Goal: Communication & Community: Share content

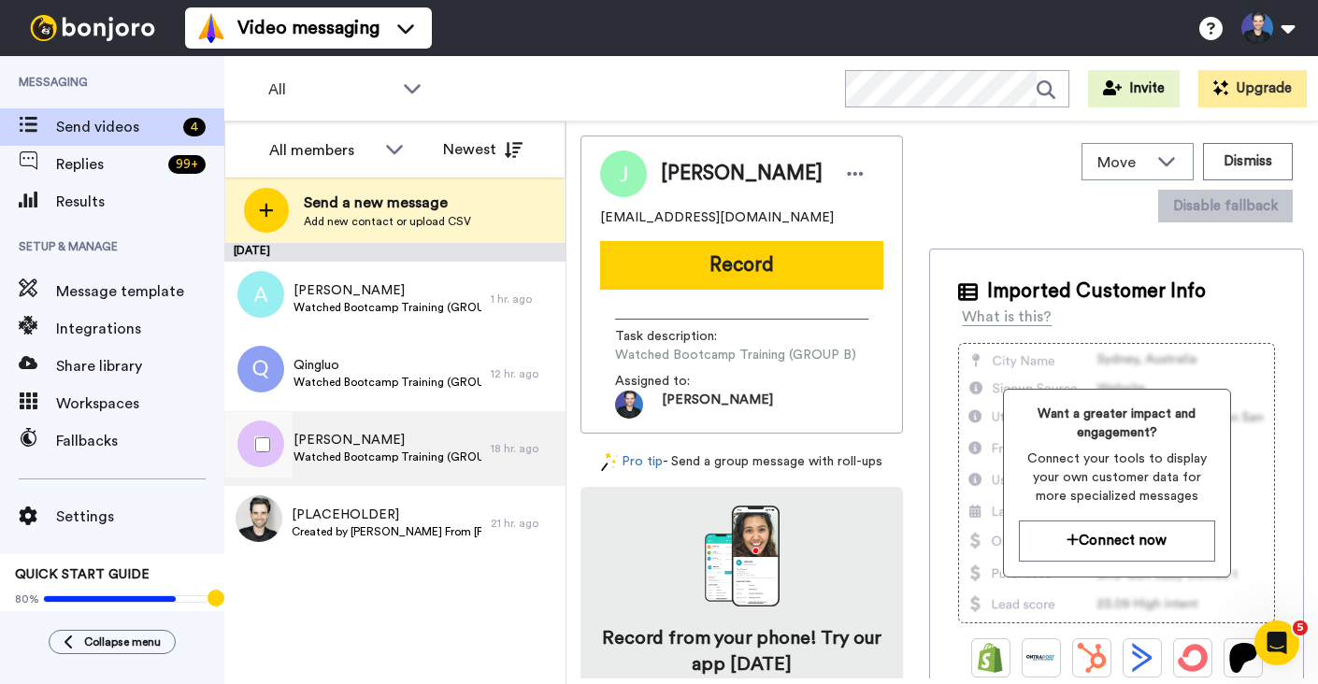
click at [450, 463] on span "Watched Bootcamp Training (GROUP B)" at bounding box center [387, 457] width 188 height 15
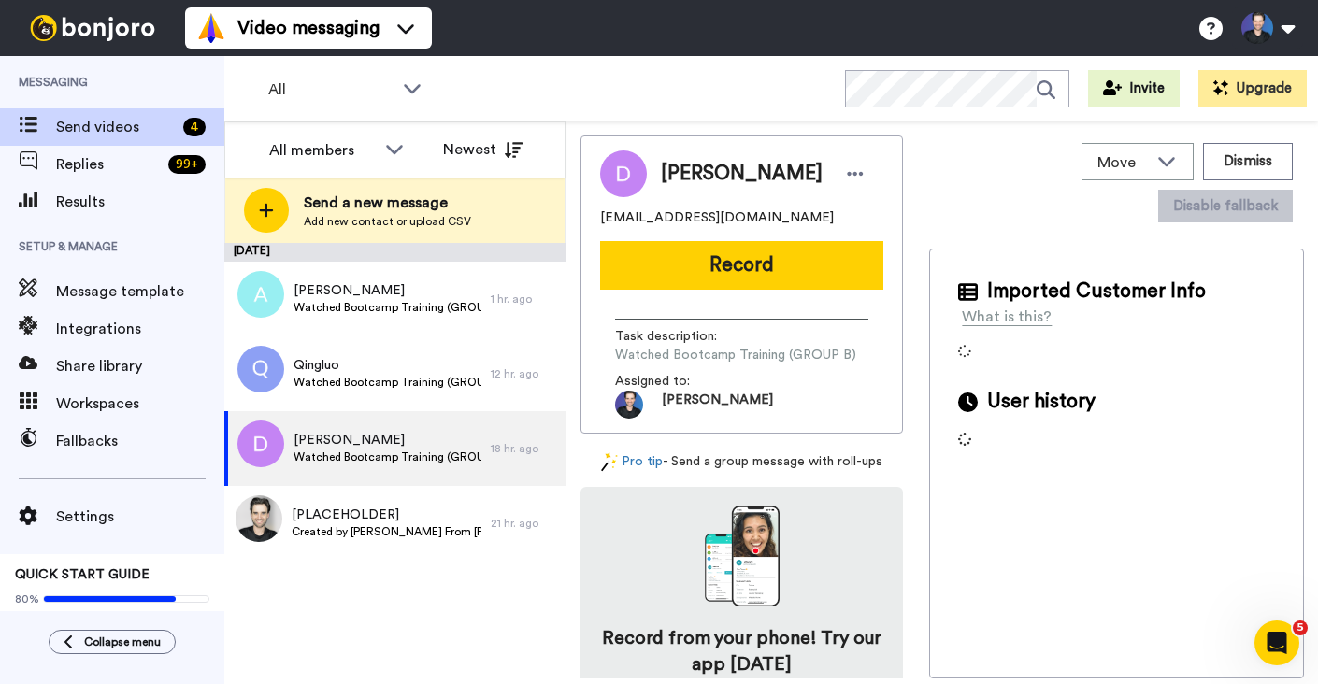
click at [417, 641] on div "[DATE] [PERSON_NAME] Watched Bootcamp Training (GROUP B) 1 hr. ago Qingluo Watc…" at bounding box center [394, 463] width 341 height 441
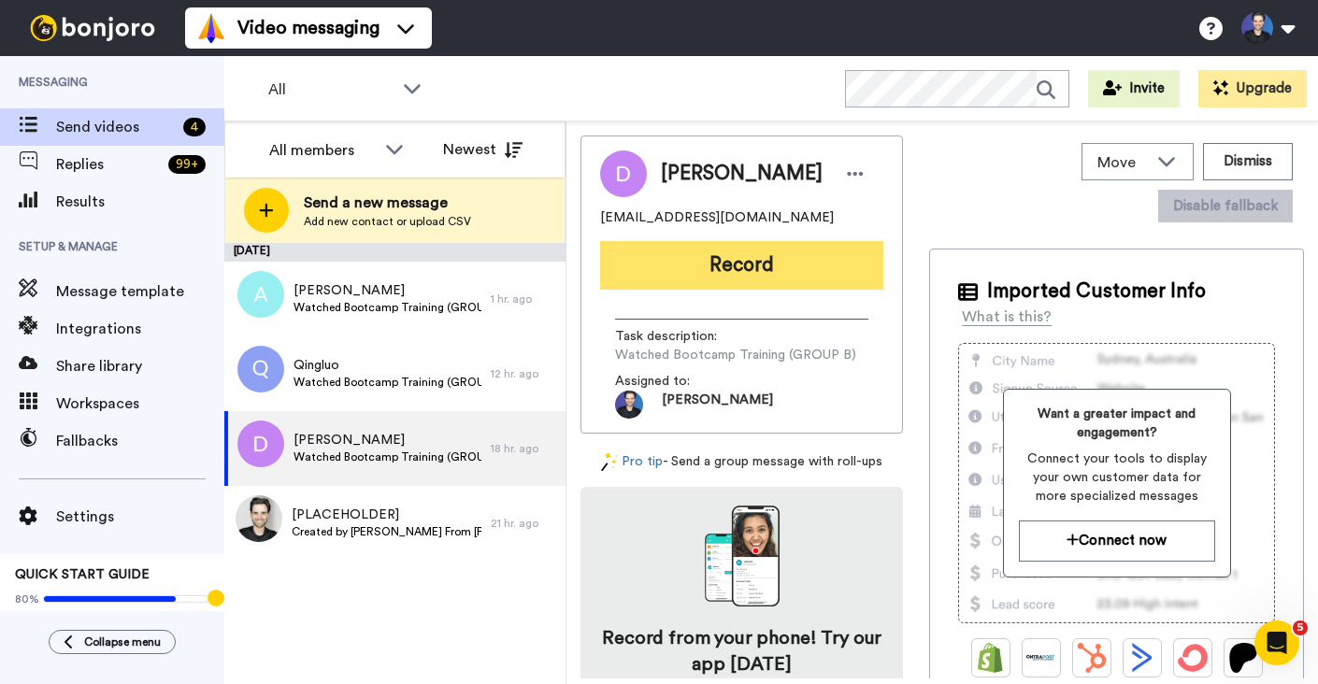
click at [768, 270] on button "Record" at bounding box center [741, 265] width 283 height 49
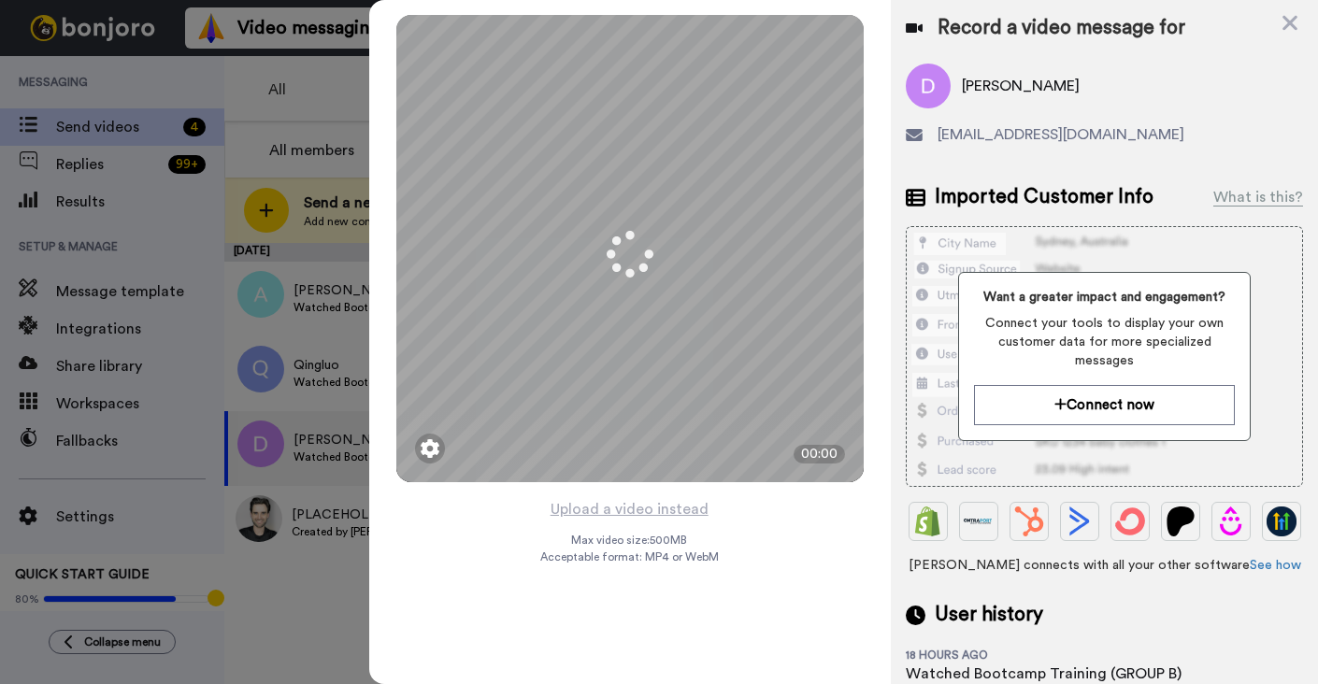
click at [761, 521] on div "Mirrored Redo 3 00:00 Upload a video instead Max video size: 500 MB Acceptable …" at bounding box center [629, 342] width 521 height 684
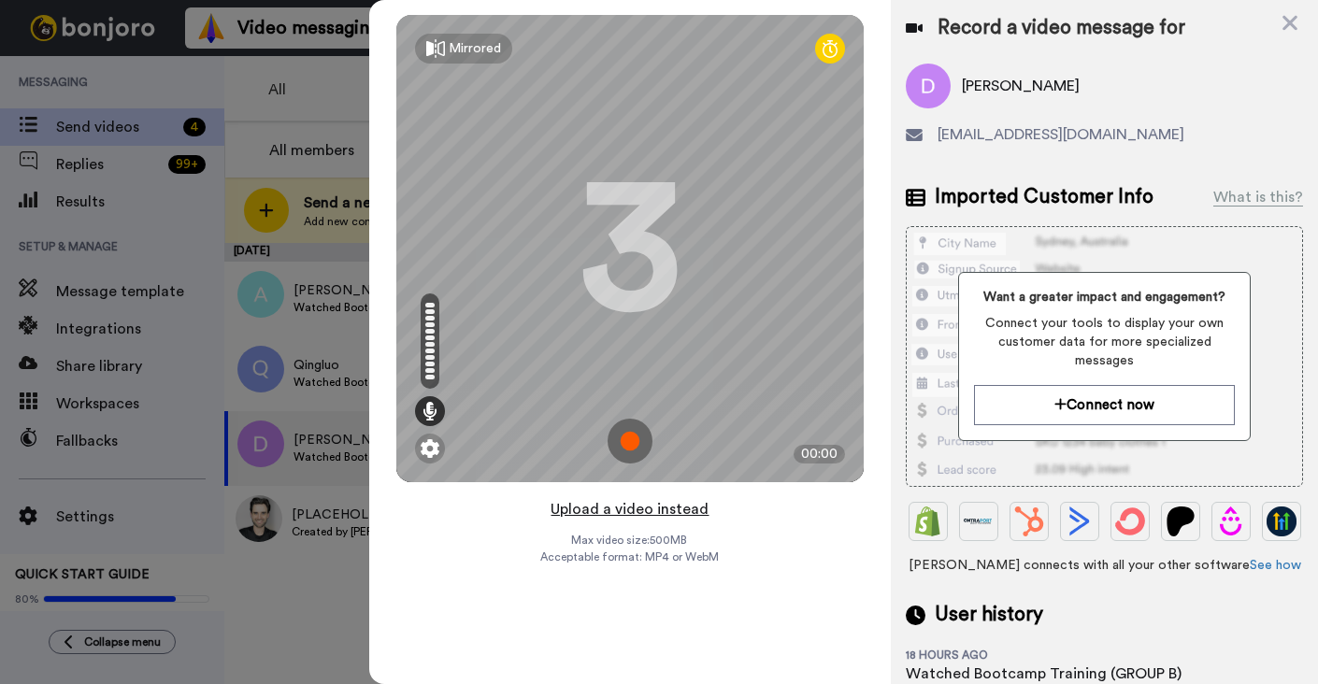
click at [666, 505] on button "Upload a video instead" at bounding box center [629, 509] width 169 height 24
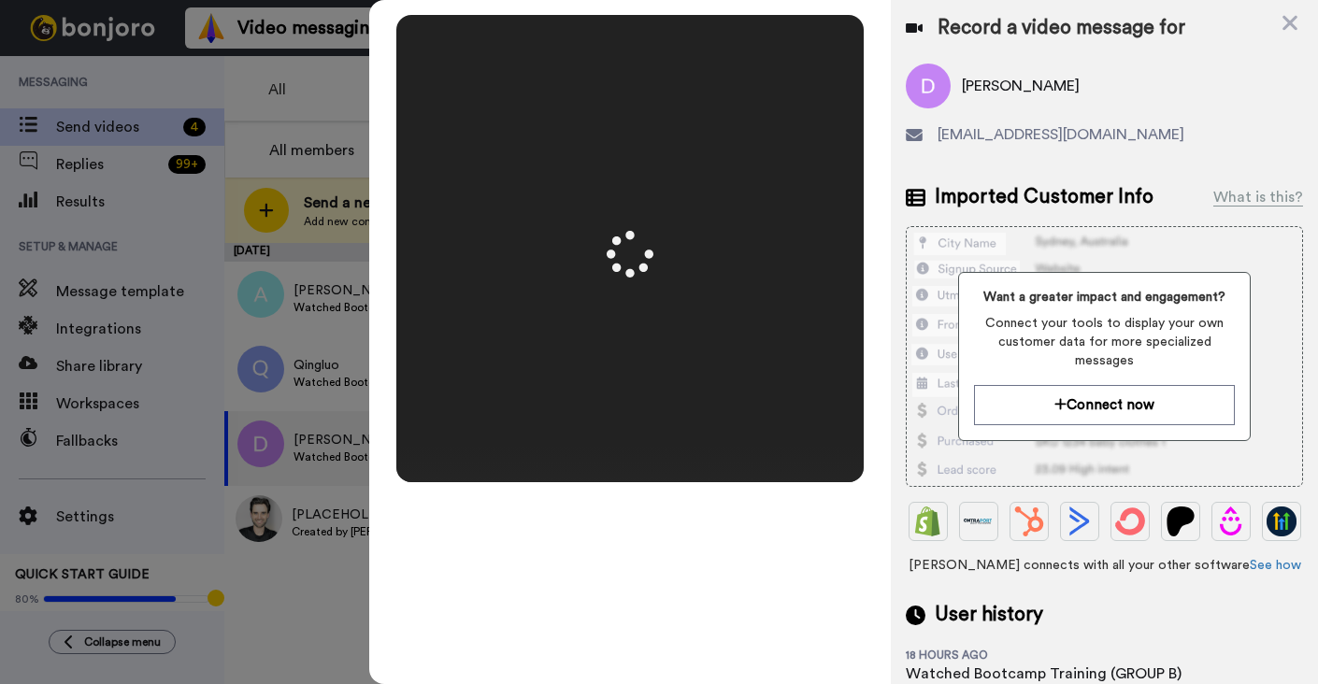
click at [830, 338] on video at bounding box center [629, 249] width 467 height 234
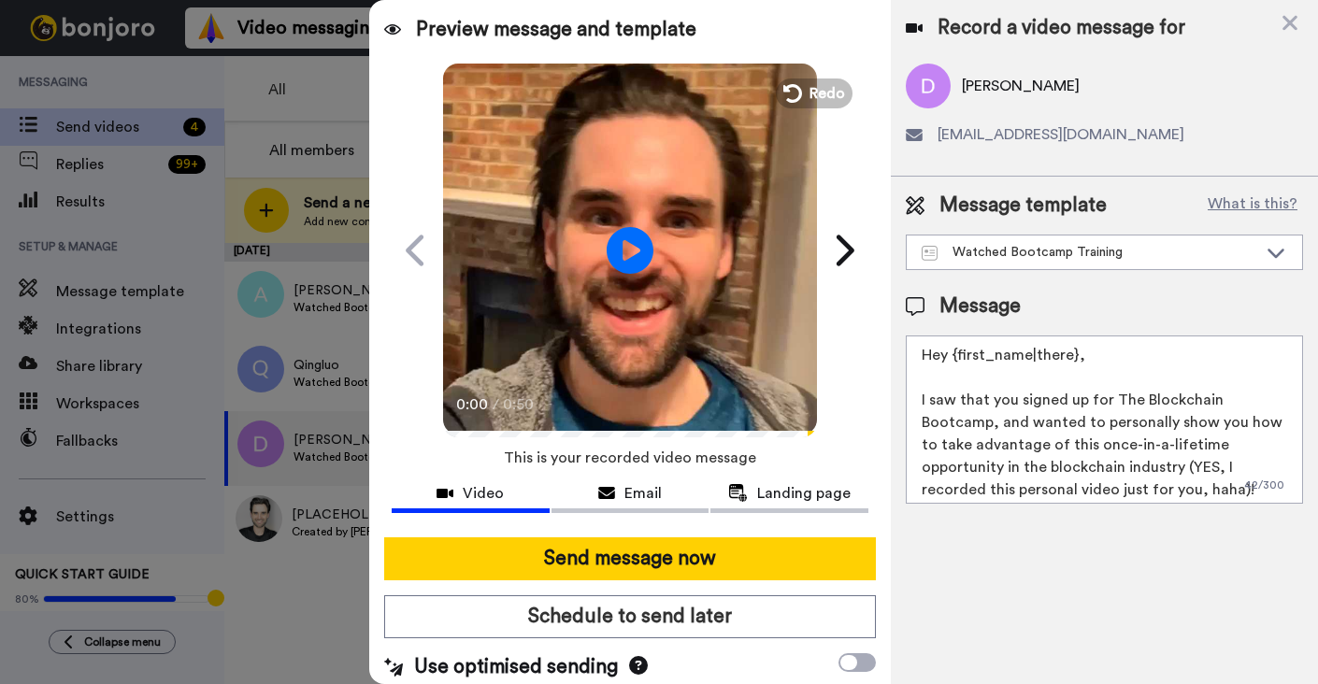
click at [830, 338] on div "Play/Pause 0:00 / 0:50" at bounding box center [629, 251] width 467 height 374
click at [784, 306] on video at bounding box center [630, 248] width 374 height 374
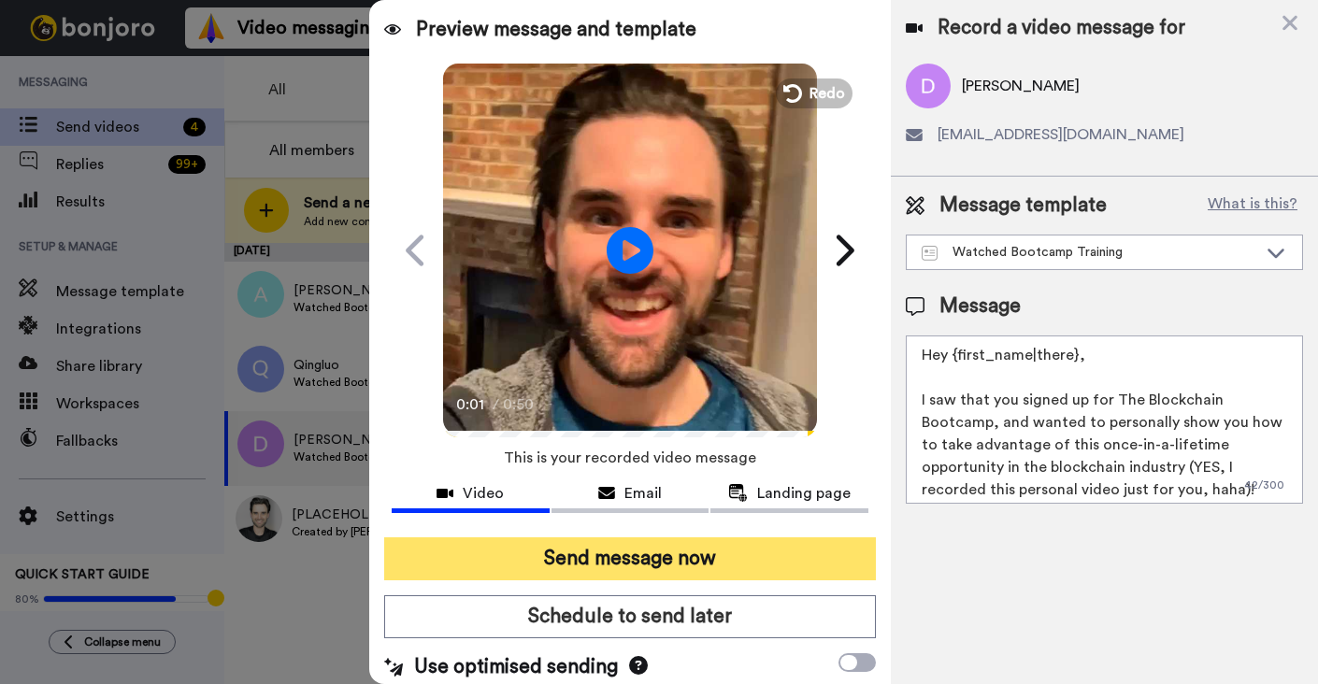
click at [682, 541] on button "Send message now" at bounding box center [630, 558] width 492 height 43
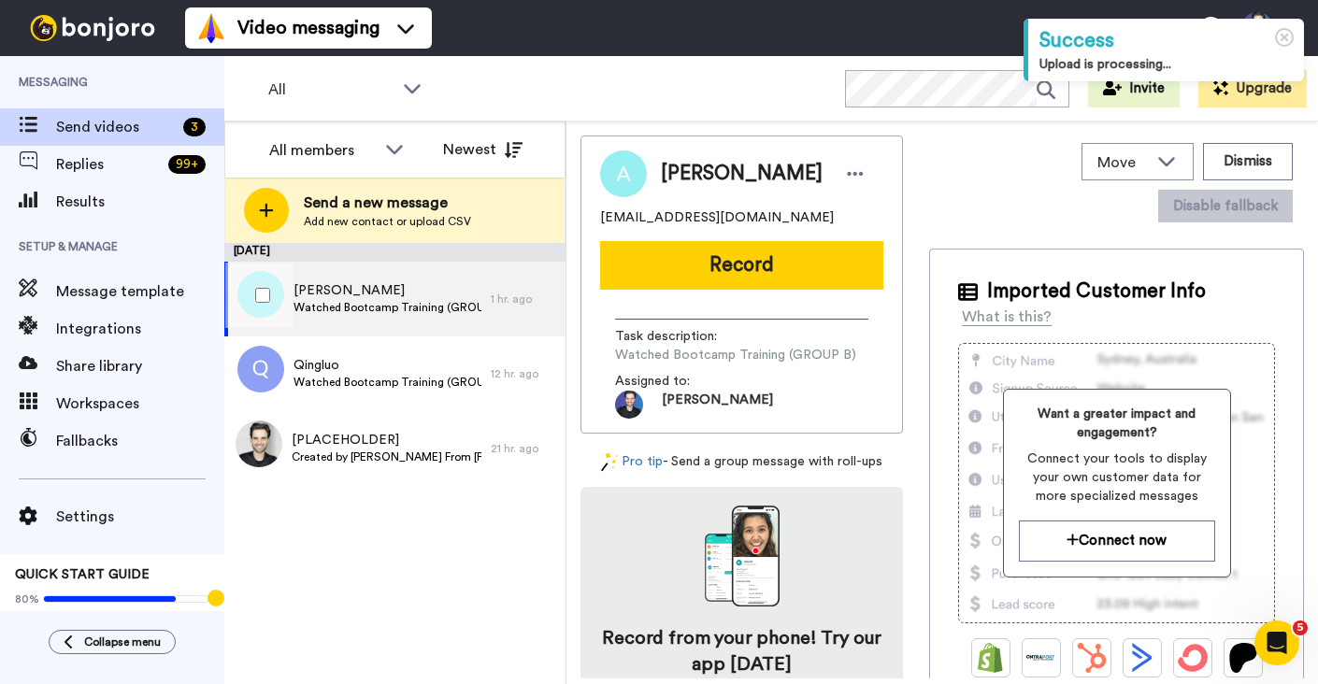
click at [541, 329] on div "Aishwary gupta Watched Bootcamp Training (GROUP B) 1 hr. ago" at bounding box center [394, 299] width 341 height 75
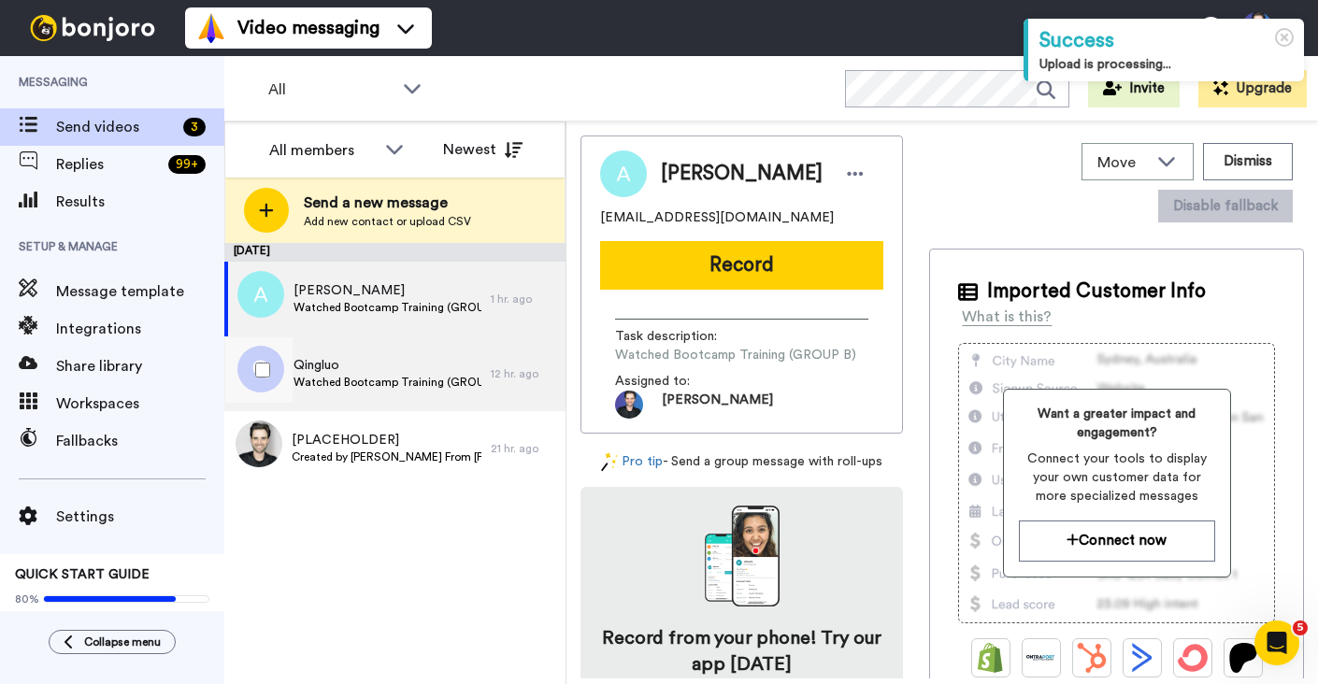
click at [542, 373] on div "12 hr. ago" at bounding box center [523, 373] width 65 height 15
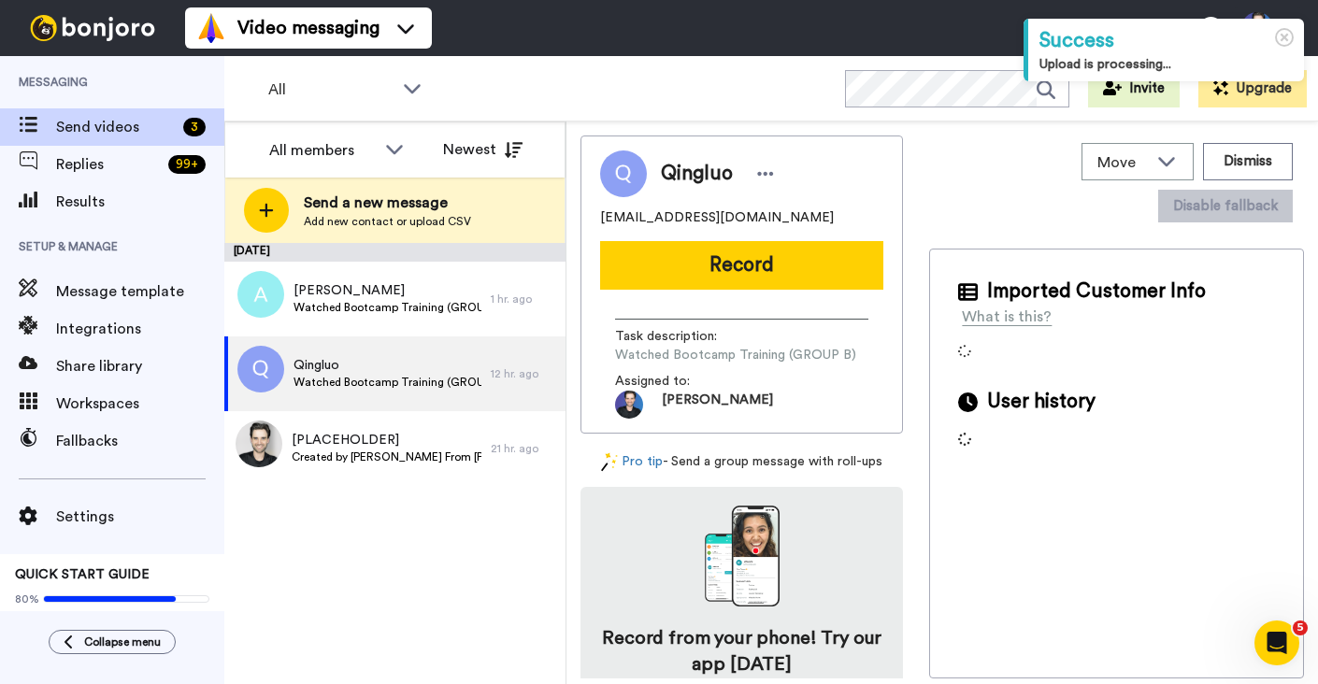
click at [535, 526] on div "October 7 Aishwary gupta Watched Bootcamp Training (GROUP B) 1 hr. ago Qingluo …" at bounding box center [394, 463] width 341 height 441
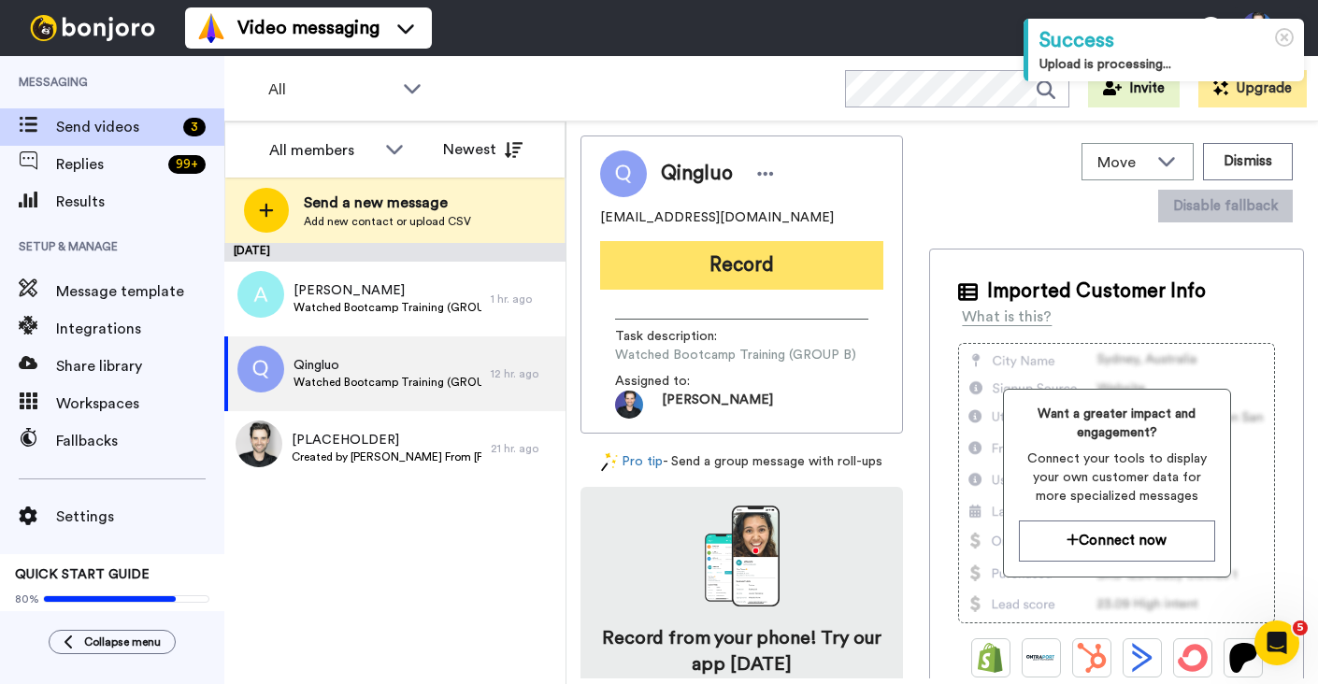
click at [694, 269] on button "Record" at bounding box center [741, 265] width 283 height 49
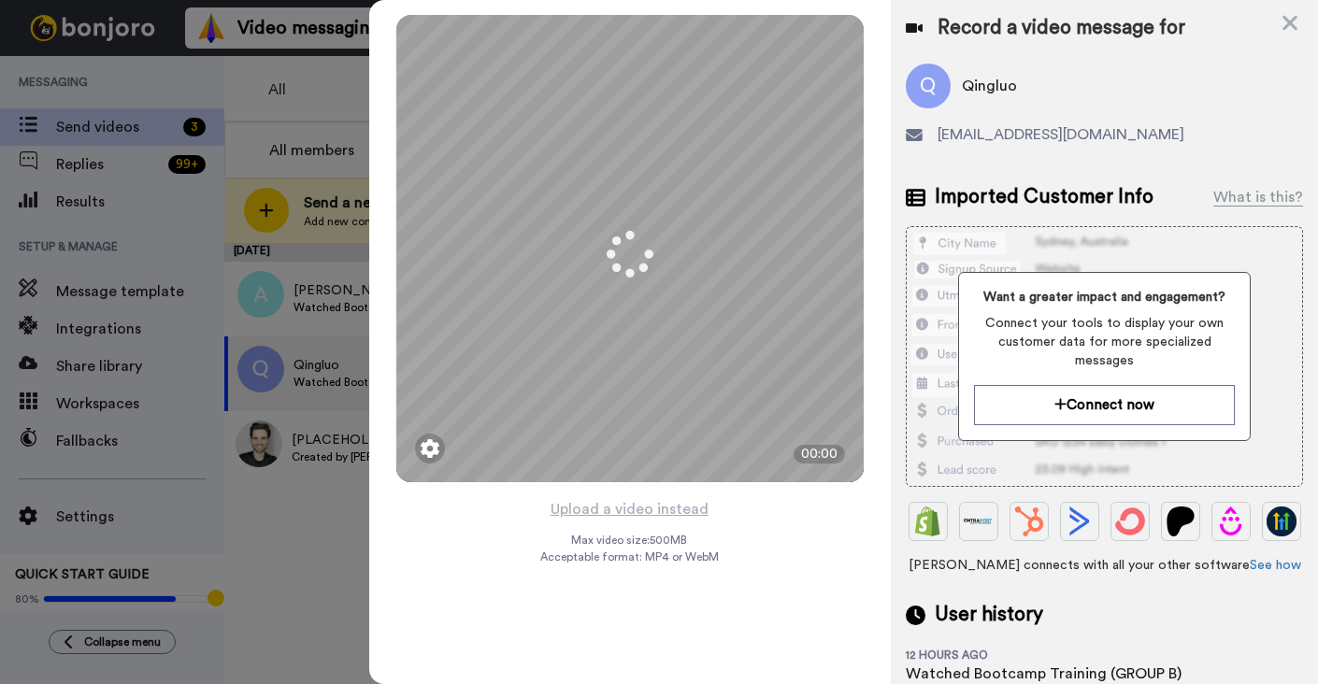
click at [753, 567] on div "Mirrored Redo 3 00:00 Upload a video instead Max video size: 500 MB Acceptable …" at bounding box center [629, 342] width 521 height 684
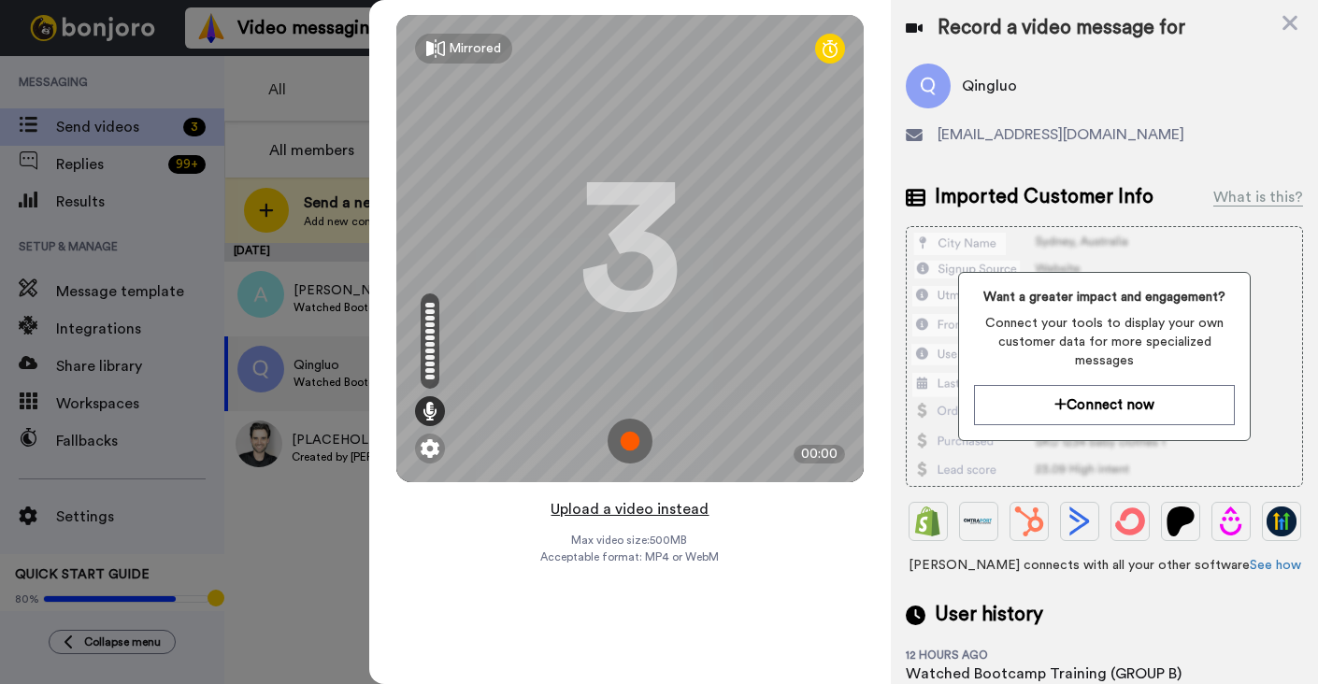
click at [696, 513] on button "Upload a video instead" at bounding box center [629, 509] width 169 height 24
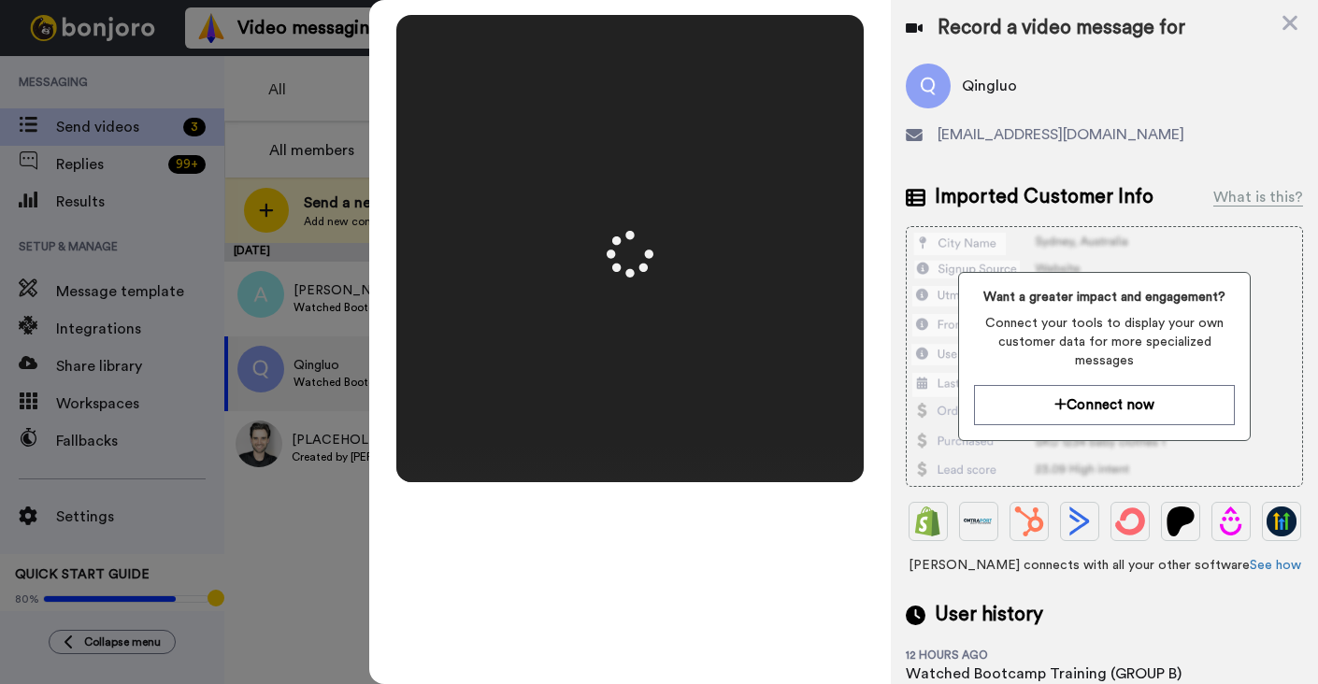
click at [808, 365] on video at bounding box center [629, 249] width 467 height 234
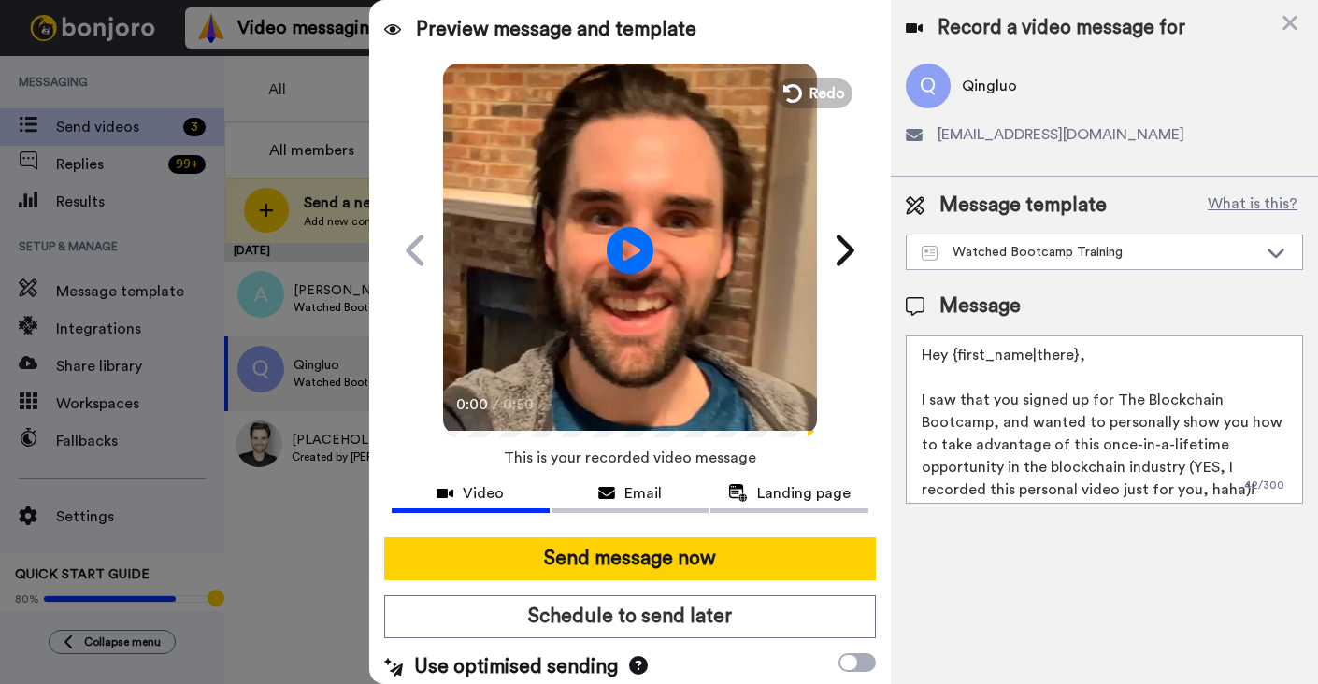
click at [714, 350] on video at bounding box center [630, 248] width 374 height 374
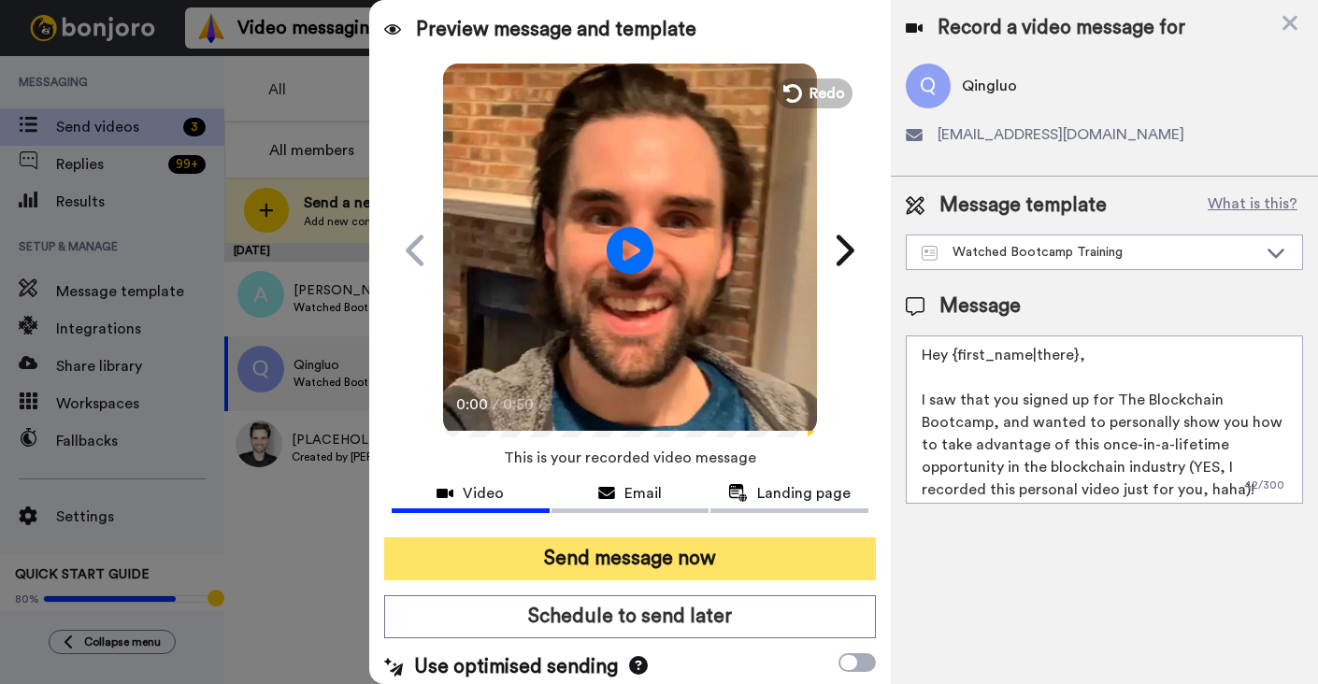
click at [734, 553] on button "Send message now" at bounding box center [630, 558] width 492 height 43
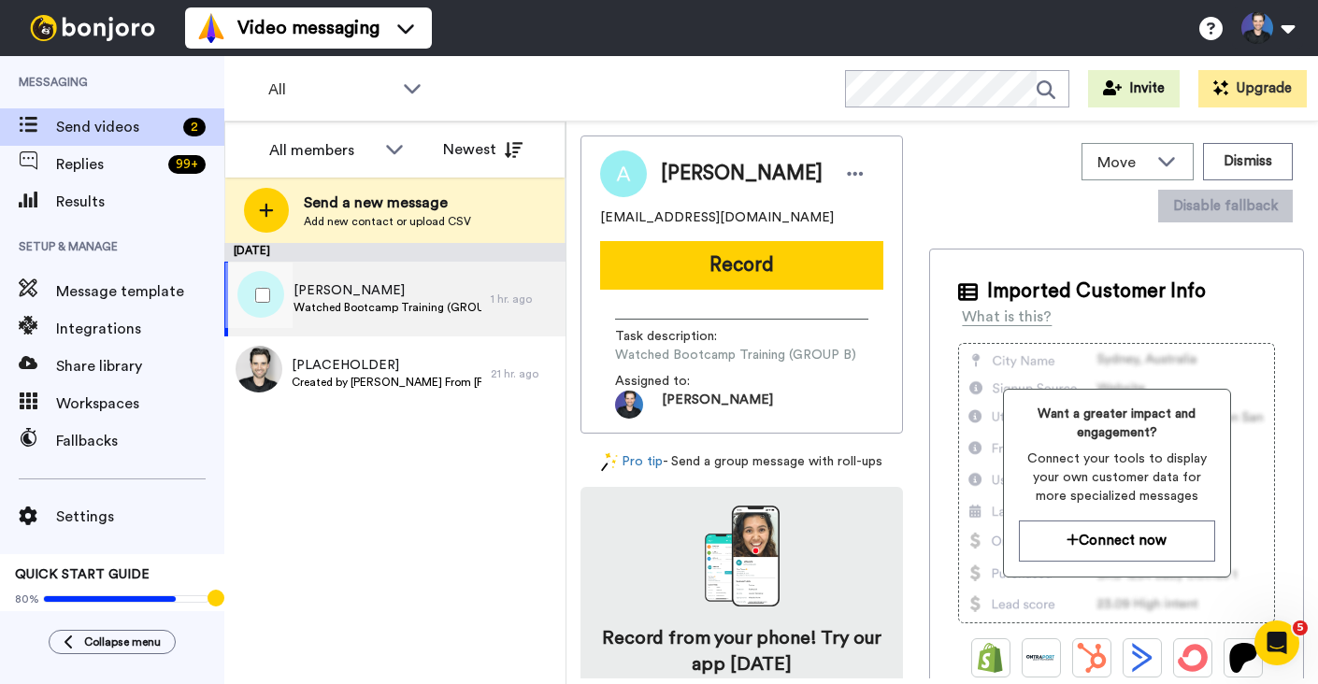
click at [520, 294] on div "1 hr. ago" at bounding box center [523, 299] width 65 height 15
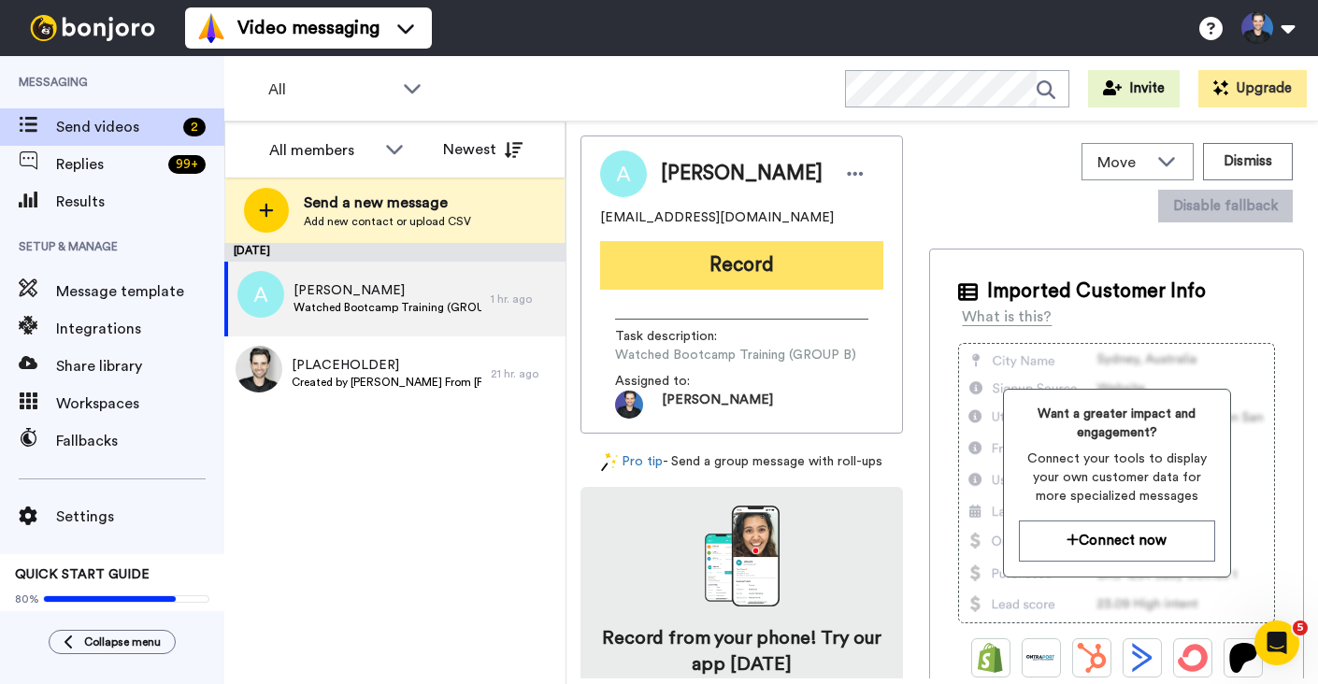
click at [699, 274] on button "Record" at bounding box center [741, 265] width 283 height 49
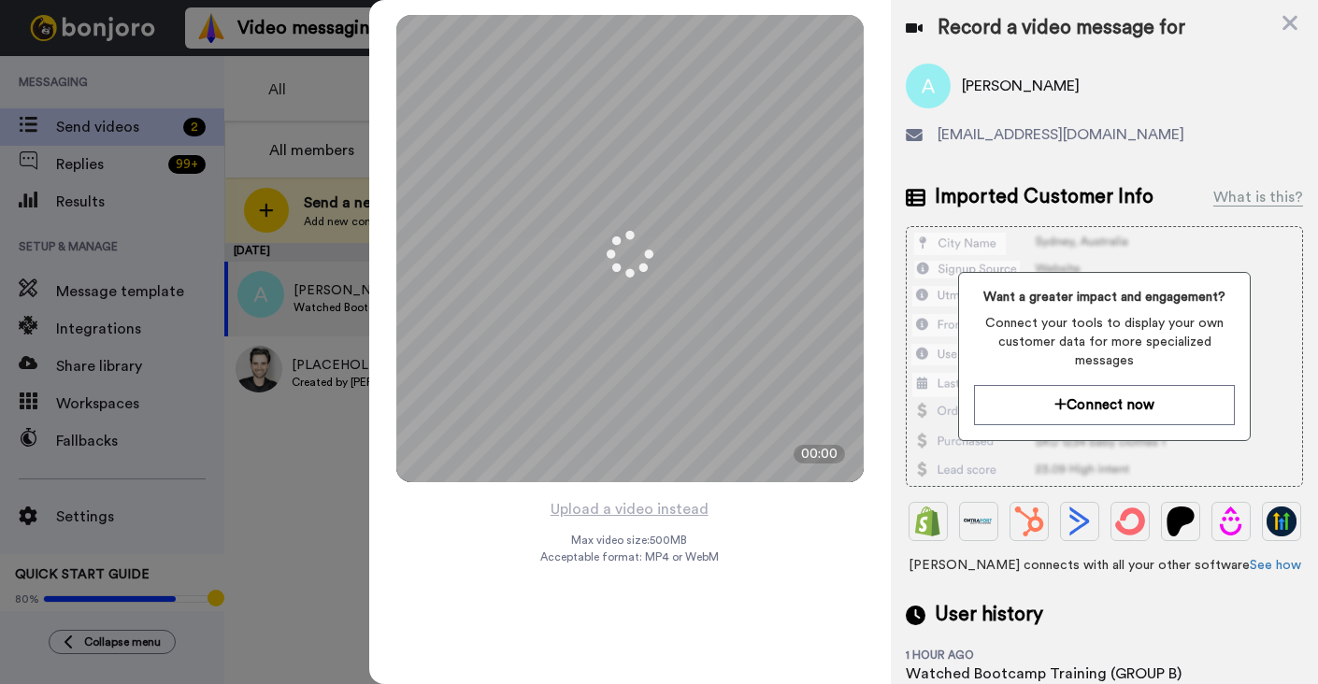
click at [794, 506] on div "Mirrored Redo 3 00:00 Upload a video instead Max video size: 500 MB Acceptable …" at bounding box center [629, 342] width 521 height 684
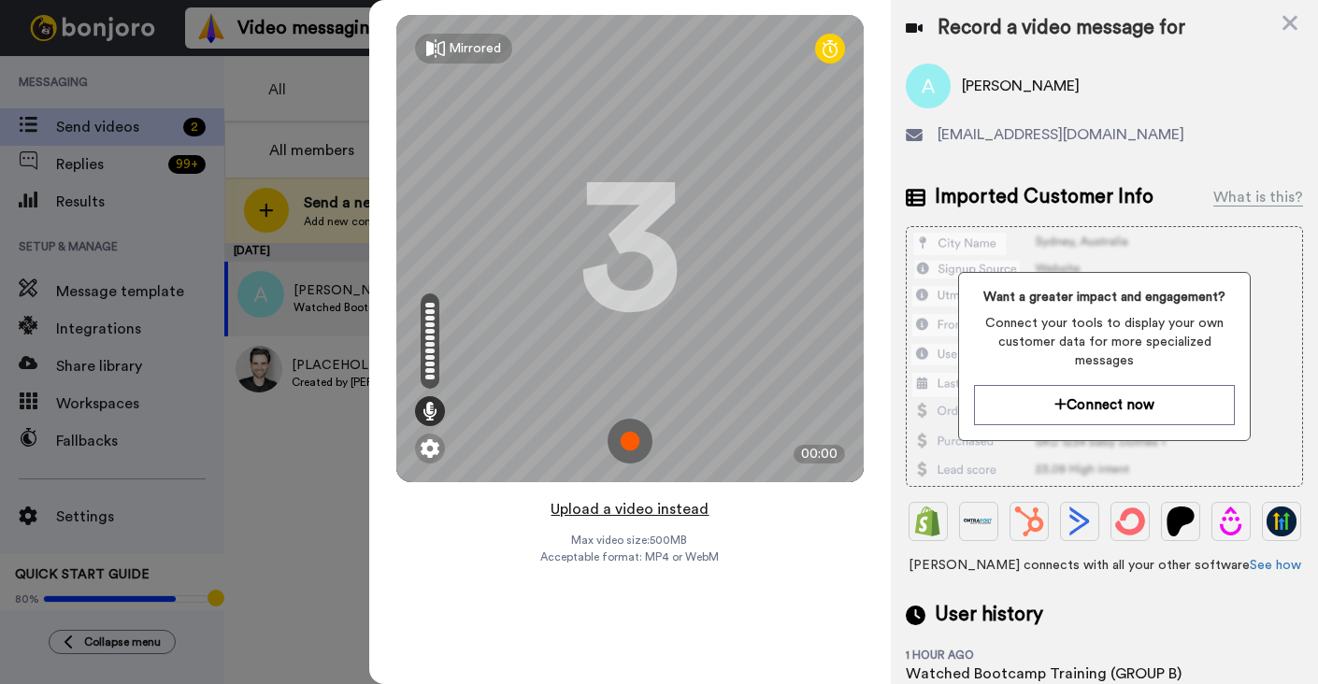
click at [699, 509] on button "Upload a video instead" at bounding box center [629, 509] width 169 height 24
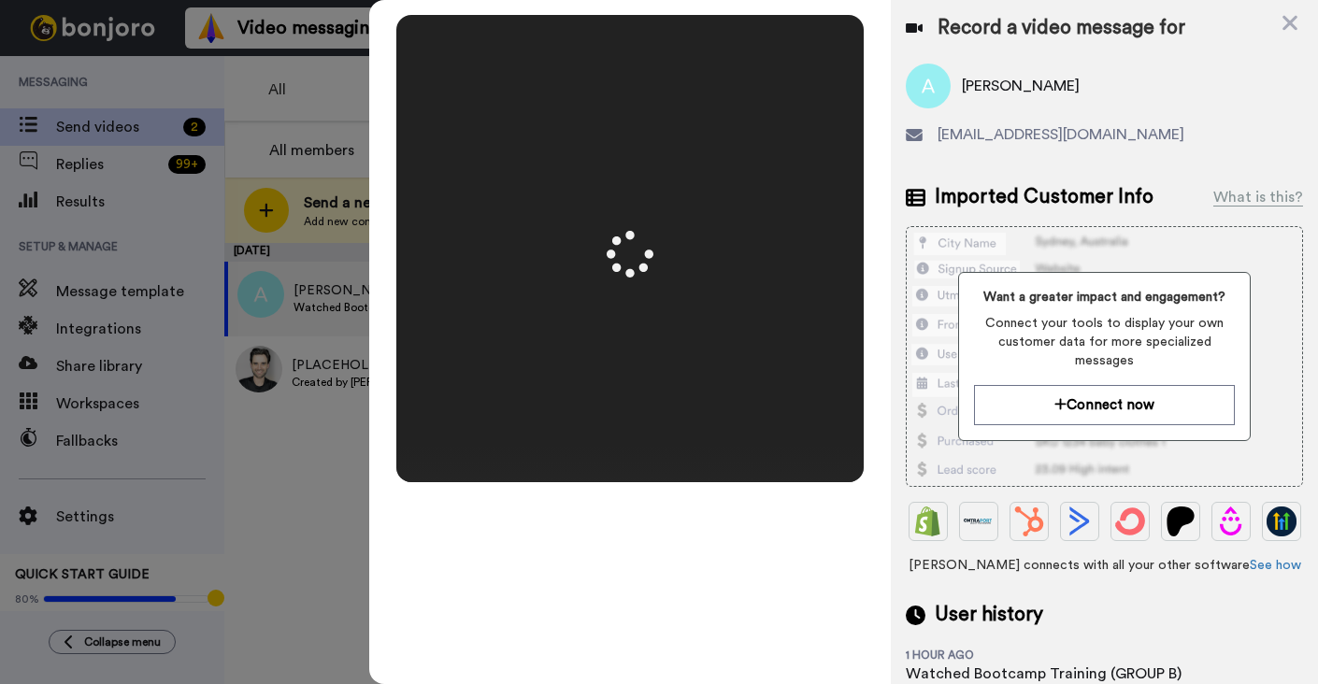
click at [802, 279] on video at bounding box center [629, 249] width 467 height 234
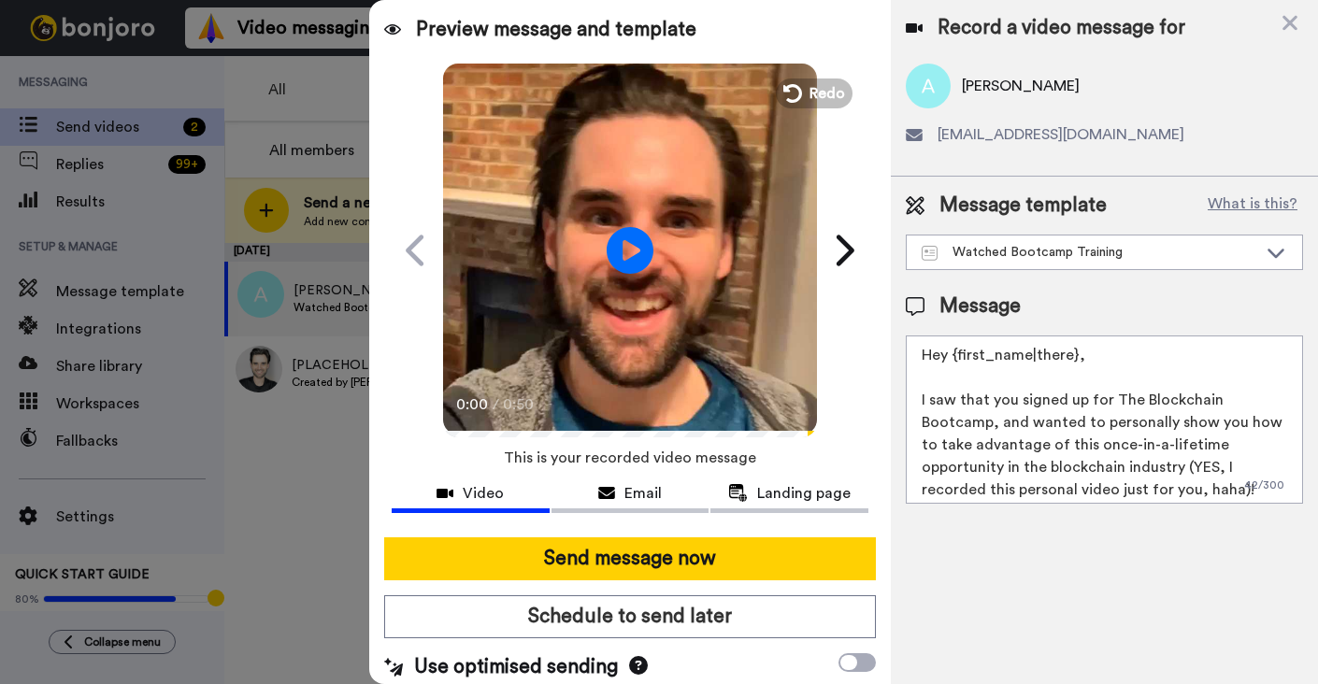
click at [714, 310] on video at bounding box center [630, 248] width 374 height 374
click at [552, 293] on video at bounding box center [630, 248] width 374 height 374
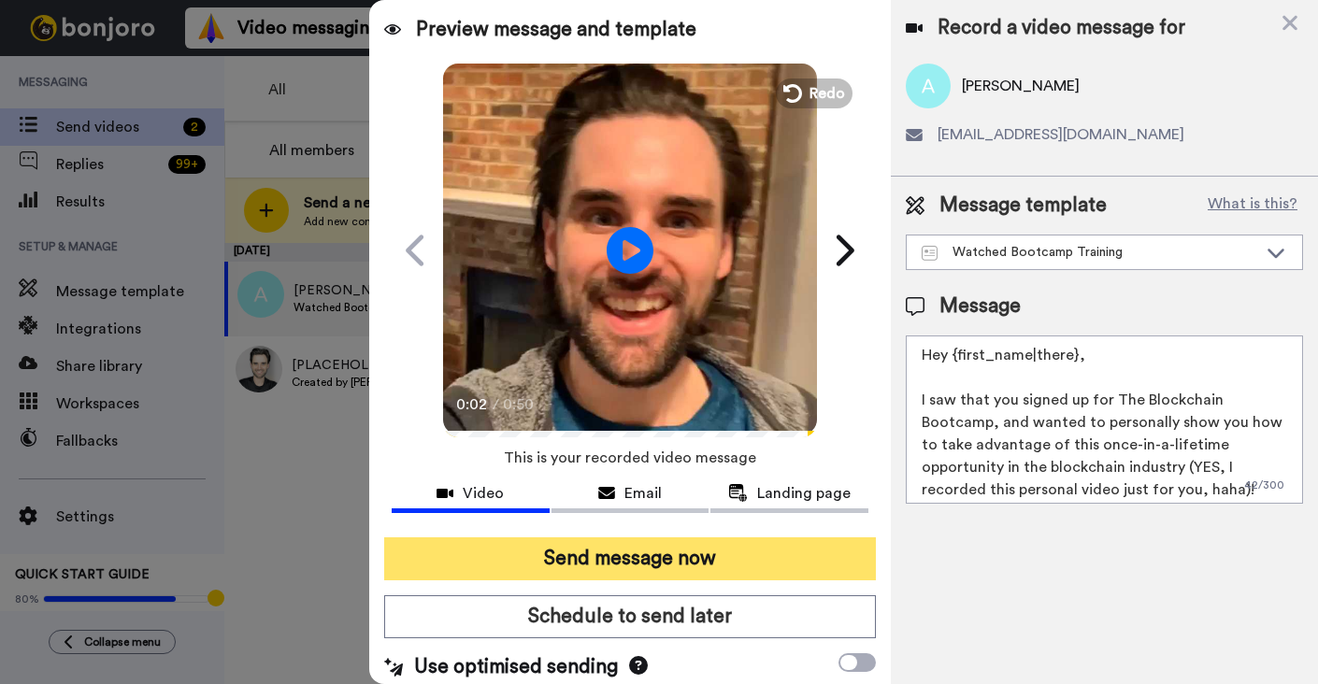
click at [545, 569] on button "Send message now" at bounding box center [630, 558] width 492 height 43
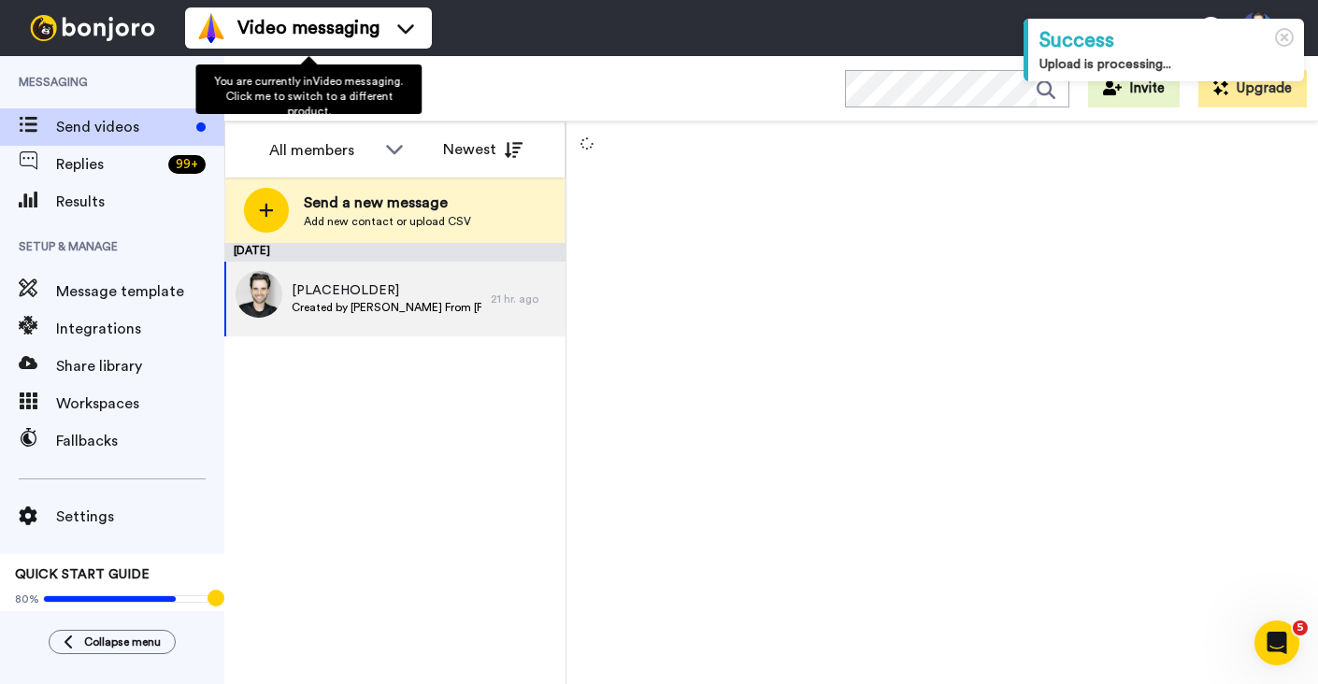
click at [394, 470] on div "October 7 [PLACEHOLDER] Created by Gregory From Dapp University 21 hr. ago" at bounding box center [394, 463] width 341 height 441
